Goal: Answer question/provide support

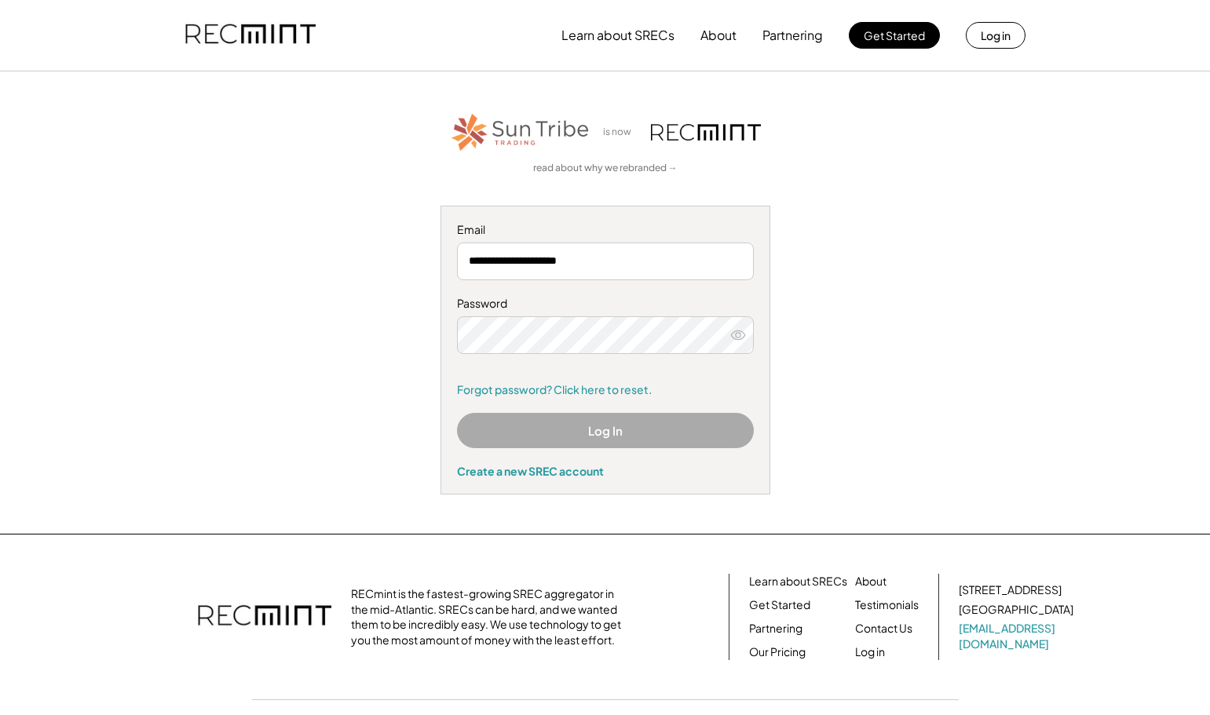
click at [738, 336] on icon at bounding box center [738, 335] width 16 height 16
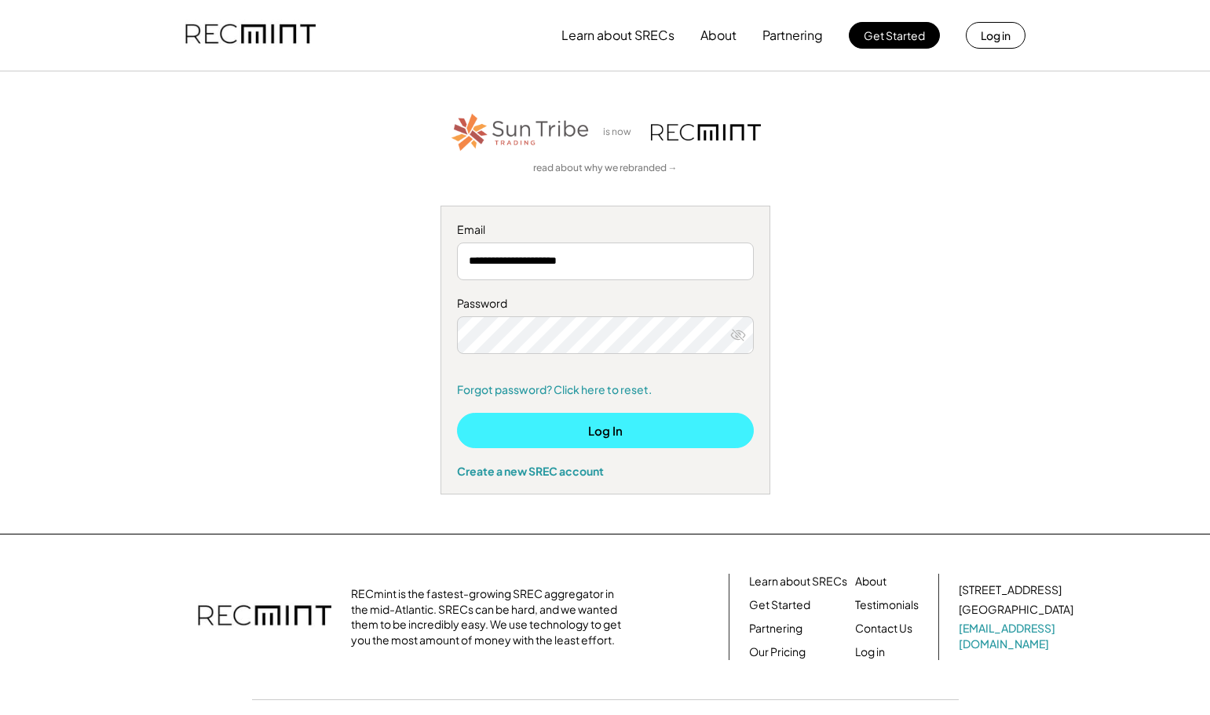
click at [685, 433] on button "Log In" at bounding box center [605, 430] width 297 height 35
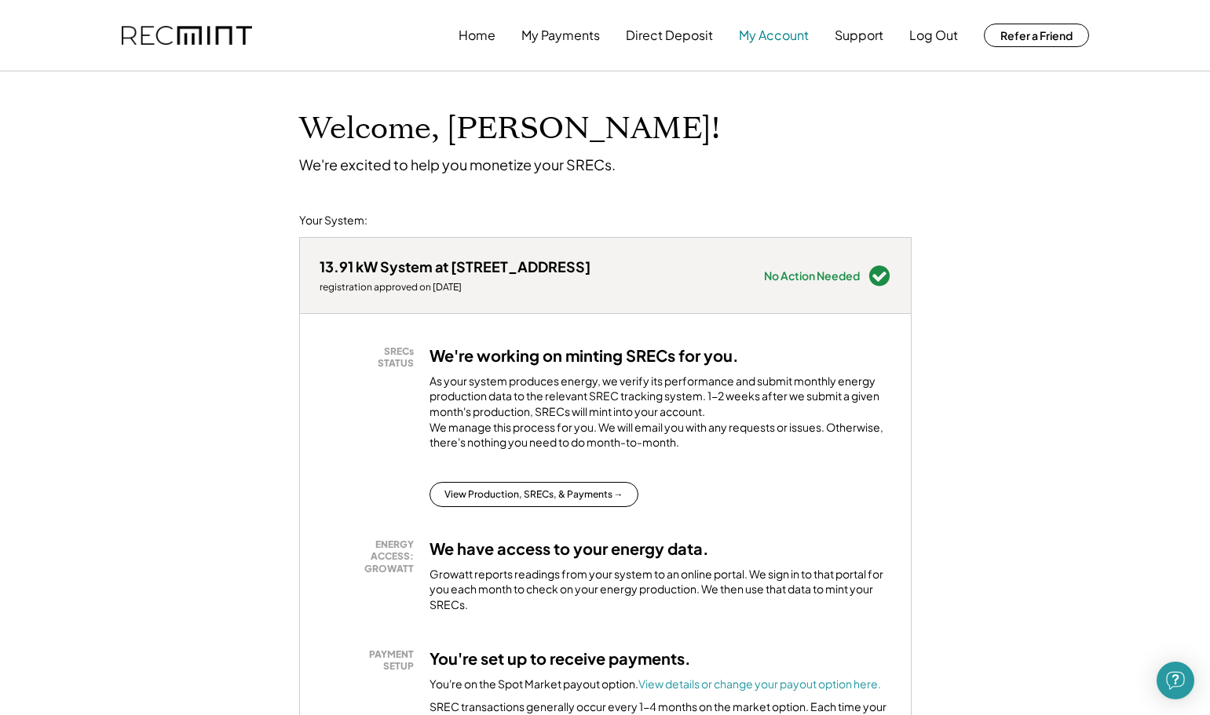
click at [765, 38] on button "My Account" at bounding box center [774, 35] width 70 height 31
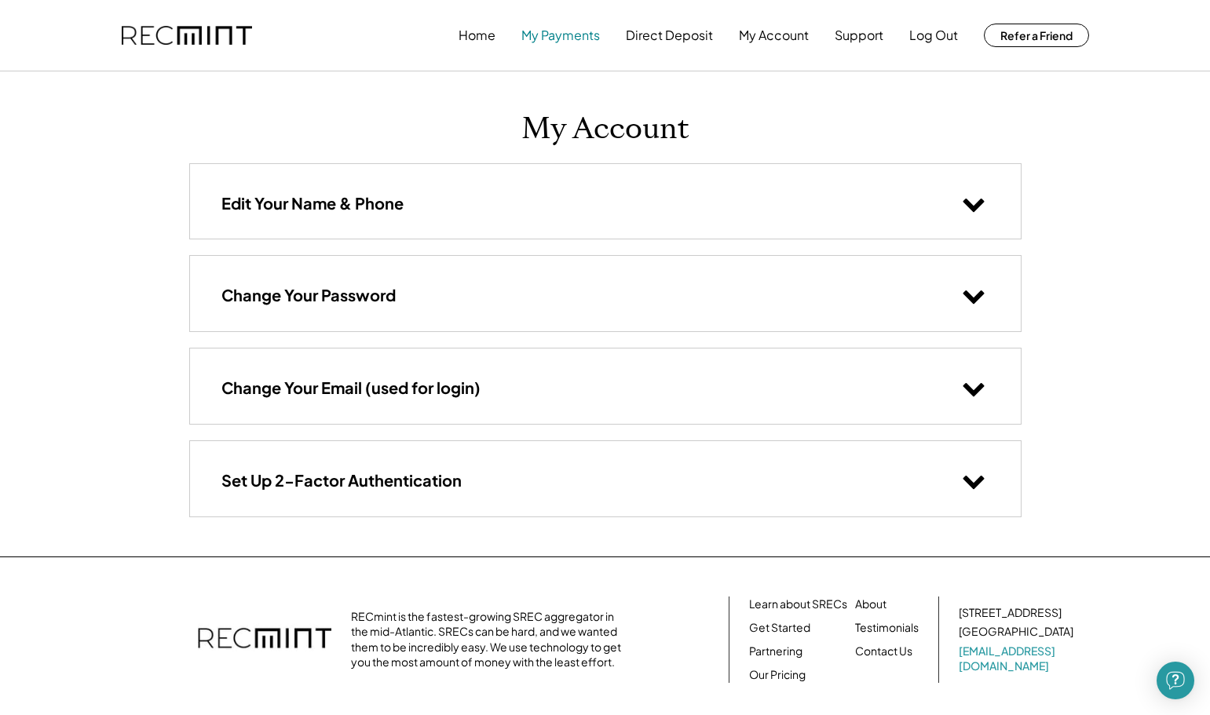
click at [575, 38] on button "My Payments" at bounding box center [560, 35] width 78 height 31
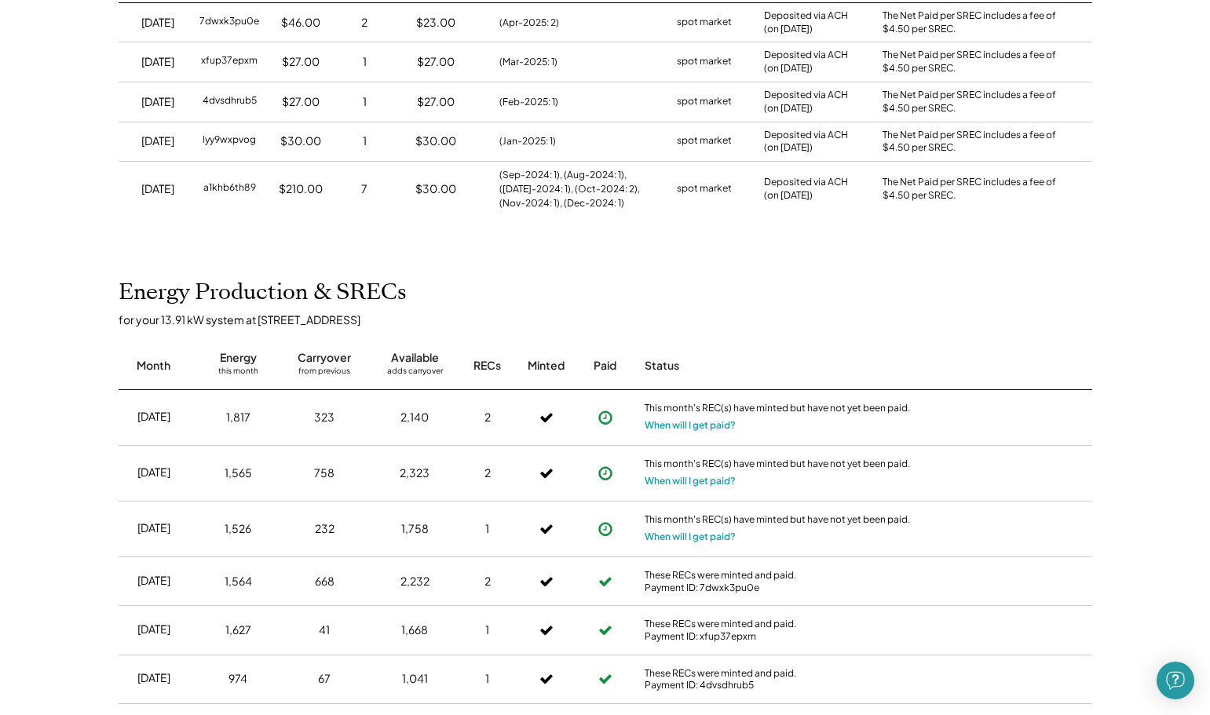
scroll to position [314, 0]
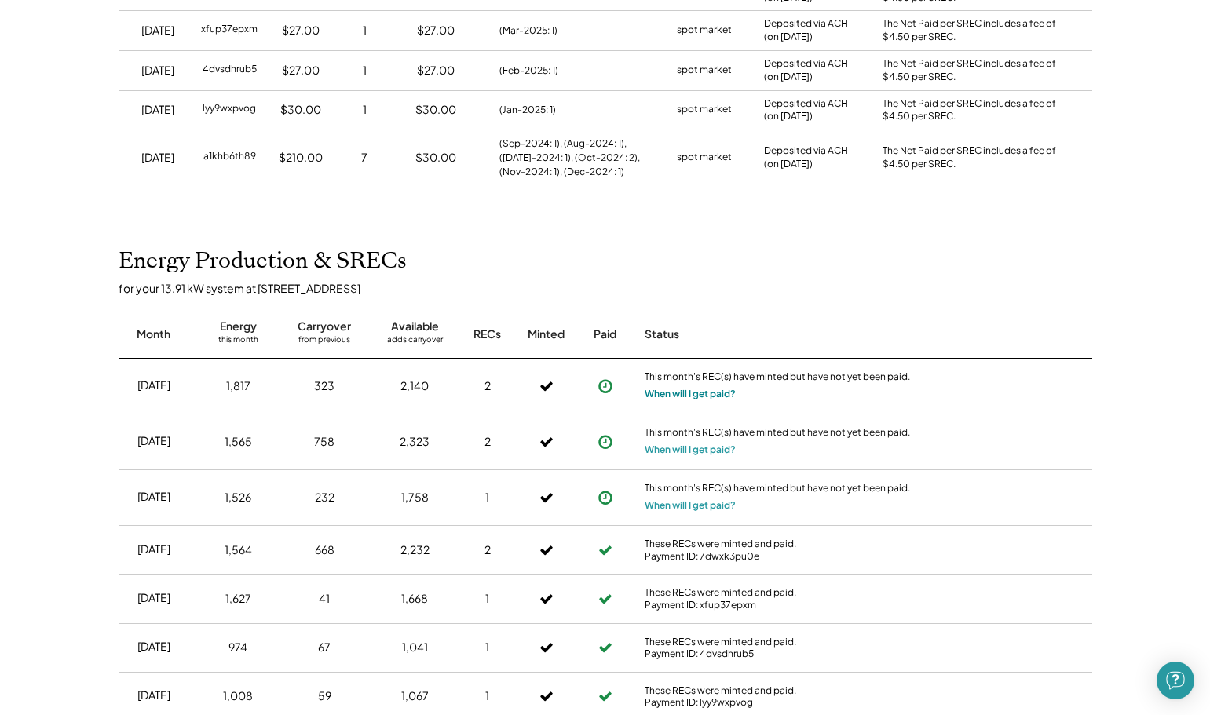
click at [684, 395] on button "When will I get paid?" at bounding box center [689, 394] width 91 height 16
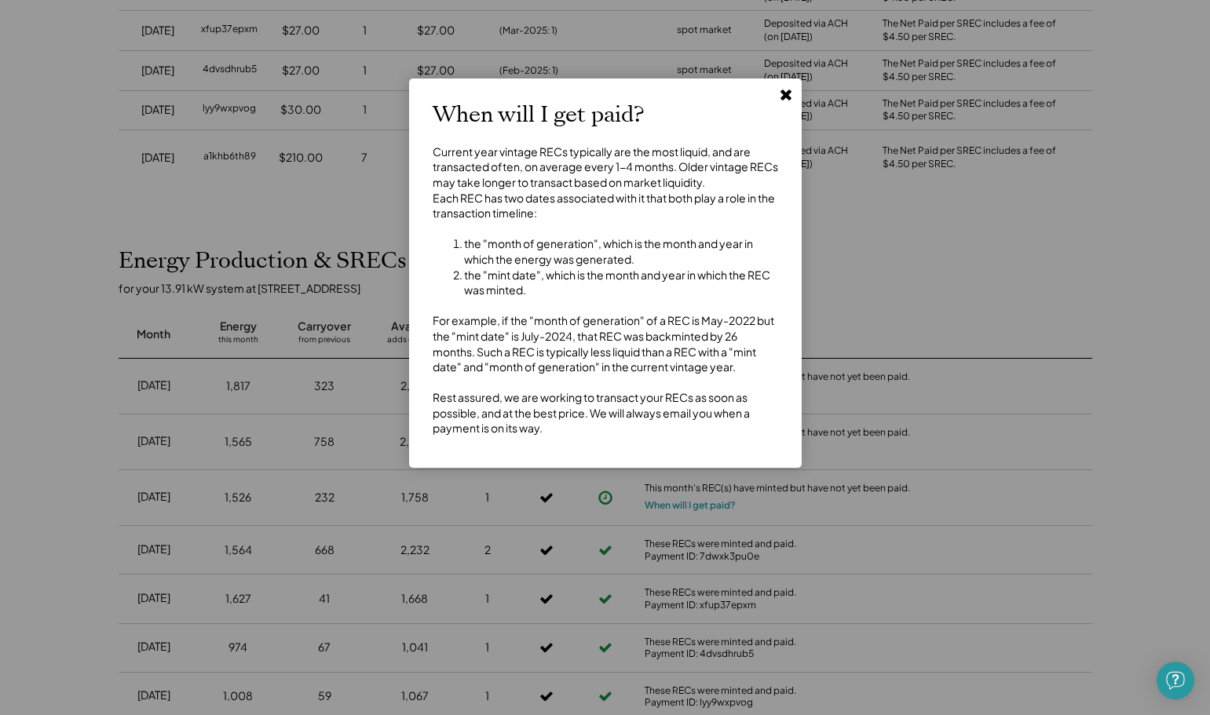
click at [784, 93] on use at bounding box center [785, 94] width 11 height 11
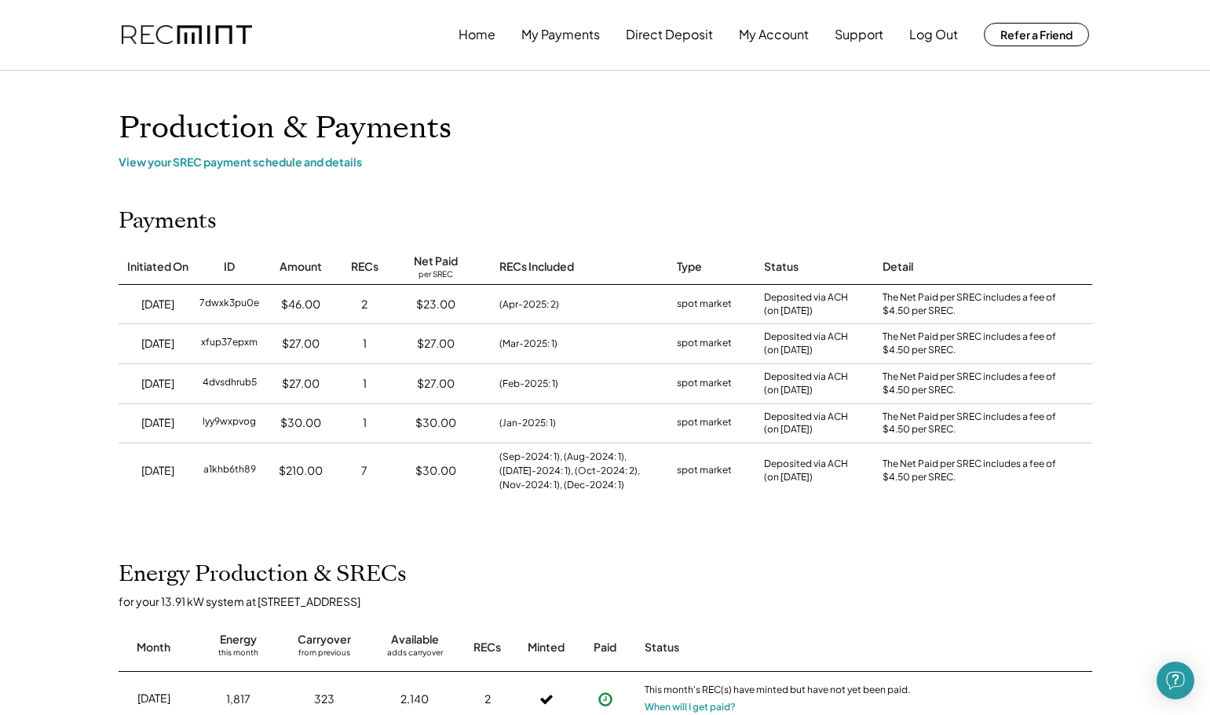
scroll to position [0, 0]
click at [940, 38] on button "Log Out" at bounding box center [933, 35] width 49 height 31
